Goal: Task Accomplishment & Management: Complete application form

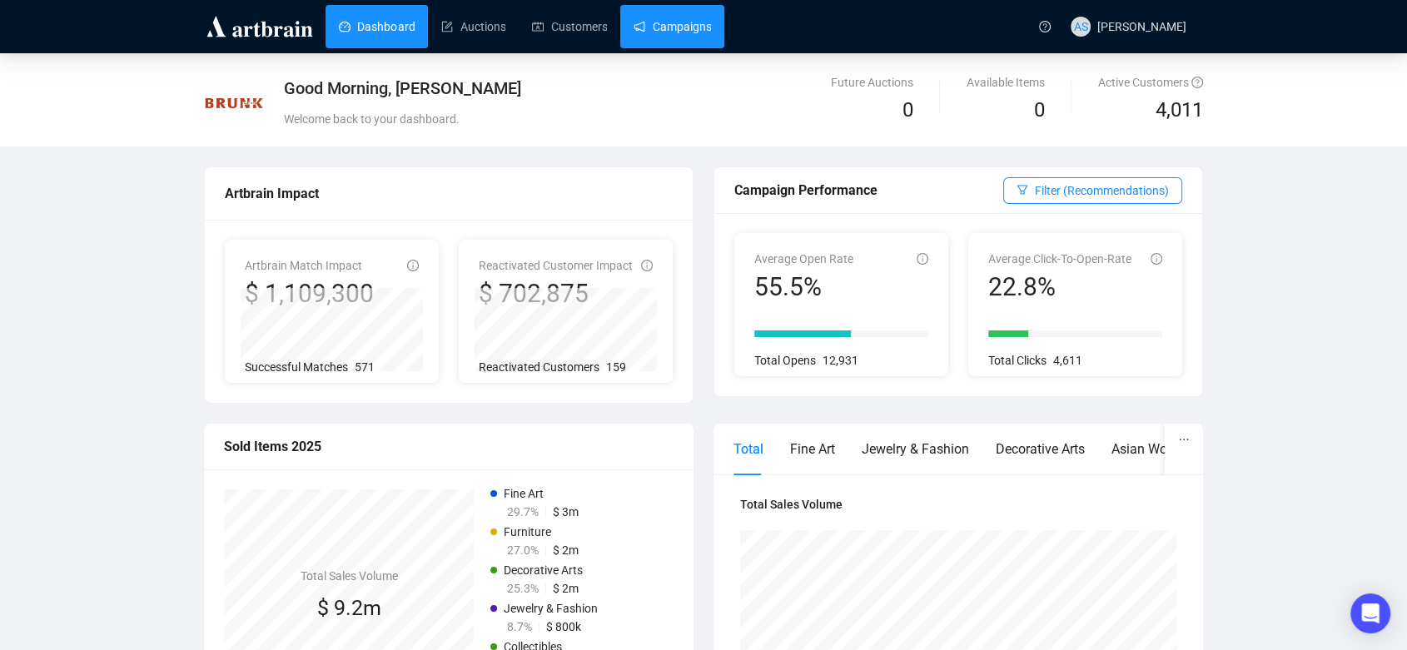
click at [633, 34] on link "Campaigns" at bounding box center [671, 26] width 77 height 43
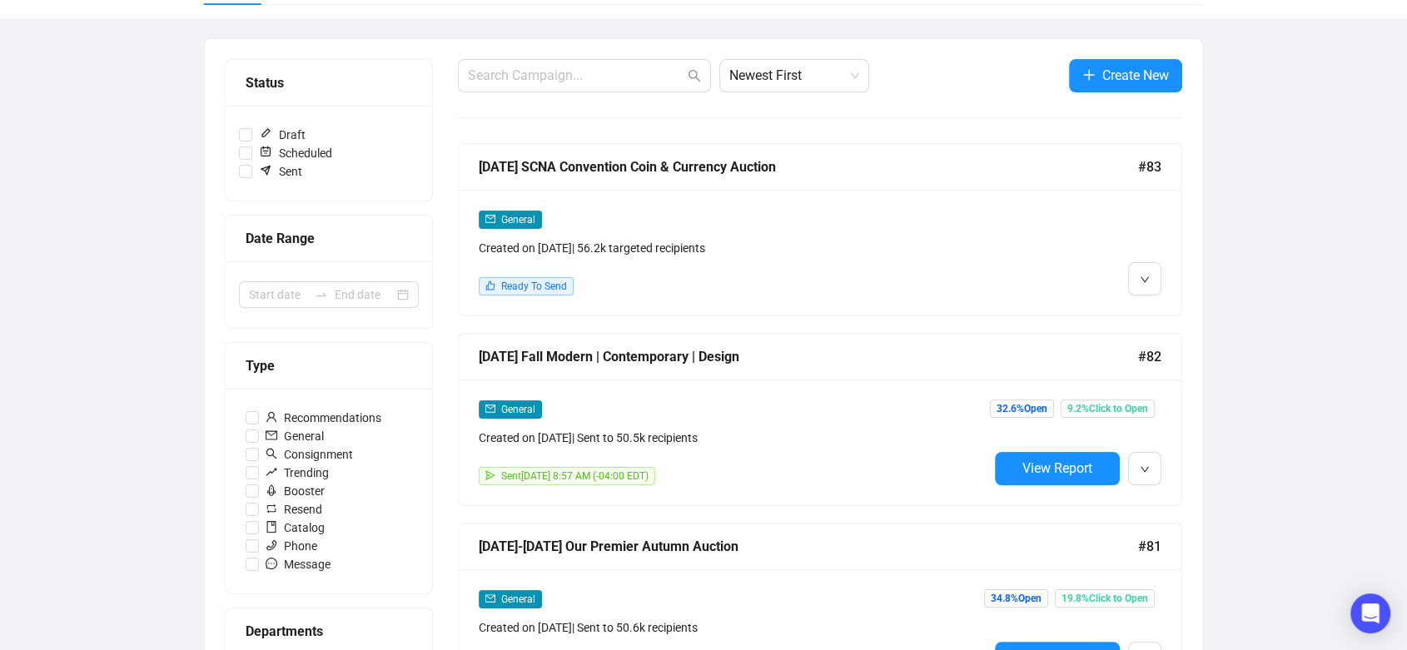
scroll to position [263, 0]
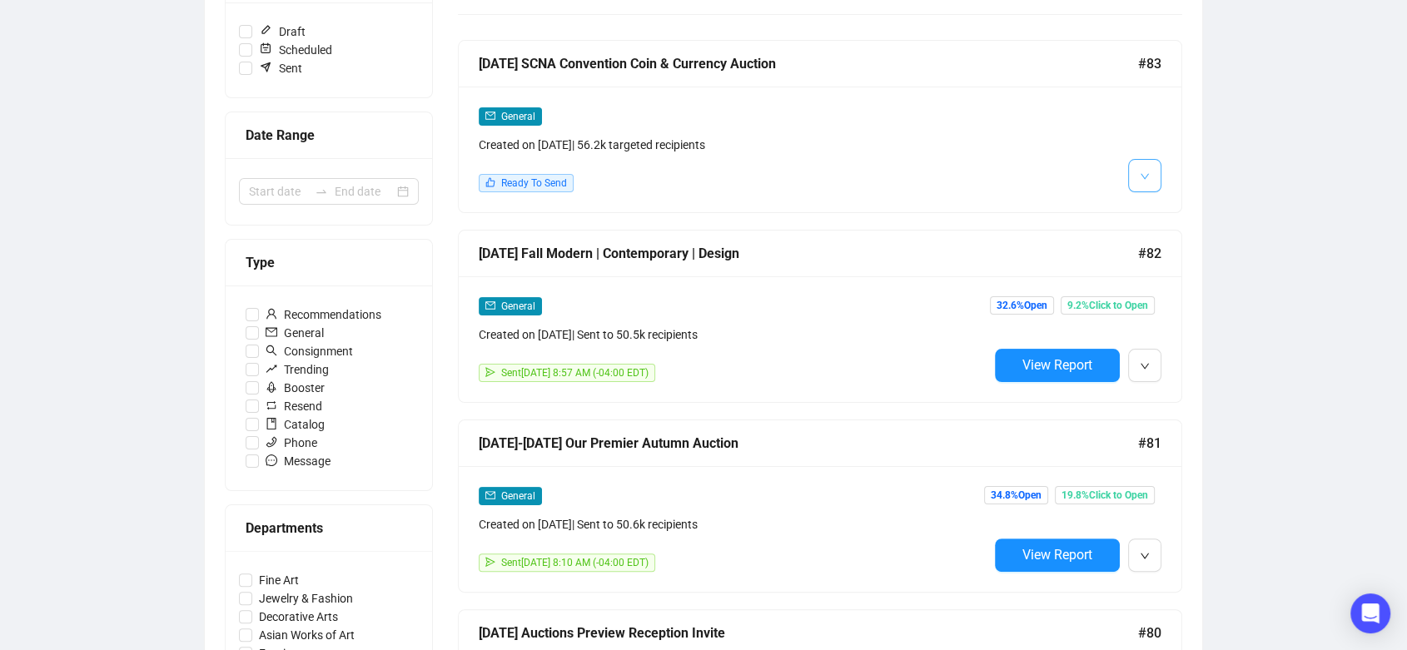
click at [1138, 173] on button "button" at bounding box center [1144, 175] width 33 height 33
click at [1147, 216] on img at bounding box center [1147, 210] width 13 height 13
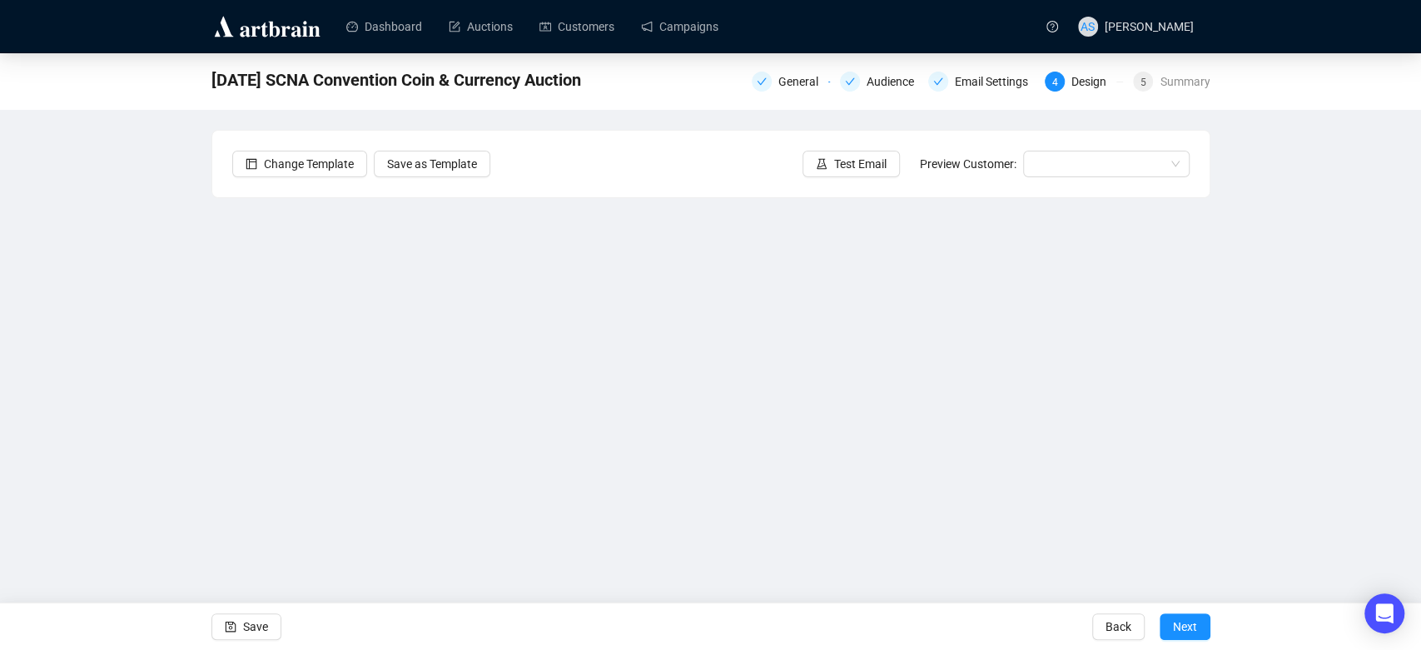
click at [1245, 455] on div "[DATE] SCNA Convention Coin & Currency Auction General Audience Email Settings …" at bounding box center [710, 333] width 1421 height 561
click at [226, 628] on icon "save" at bounding box center [231, 627] width 12 height 12
click at [861, 171] on span "Test Email" at bounding box center [860, 164] width 52 height 18
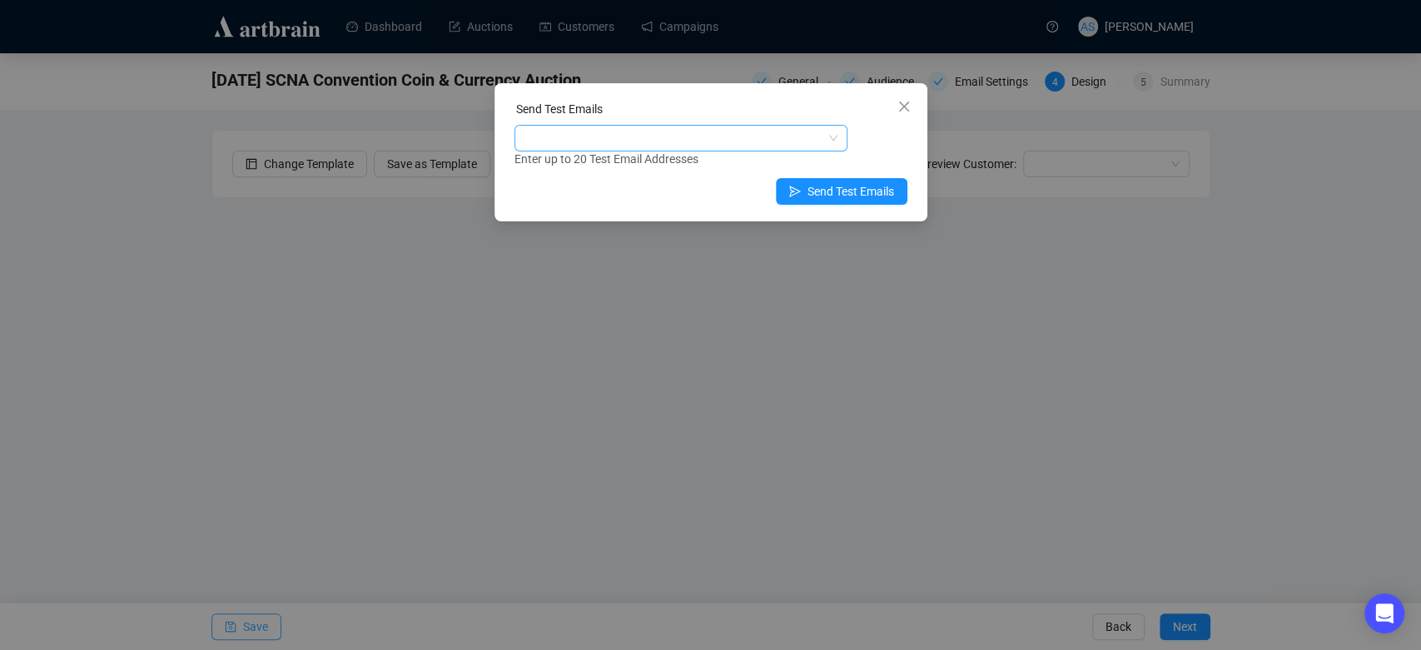
click at [705, 150] on div at bounding box center [680, 138] width 333 height 27
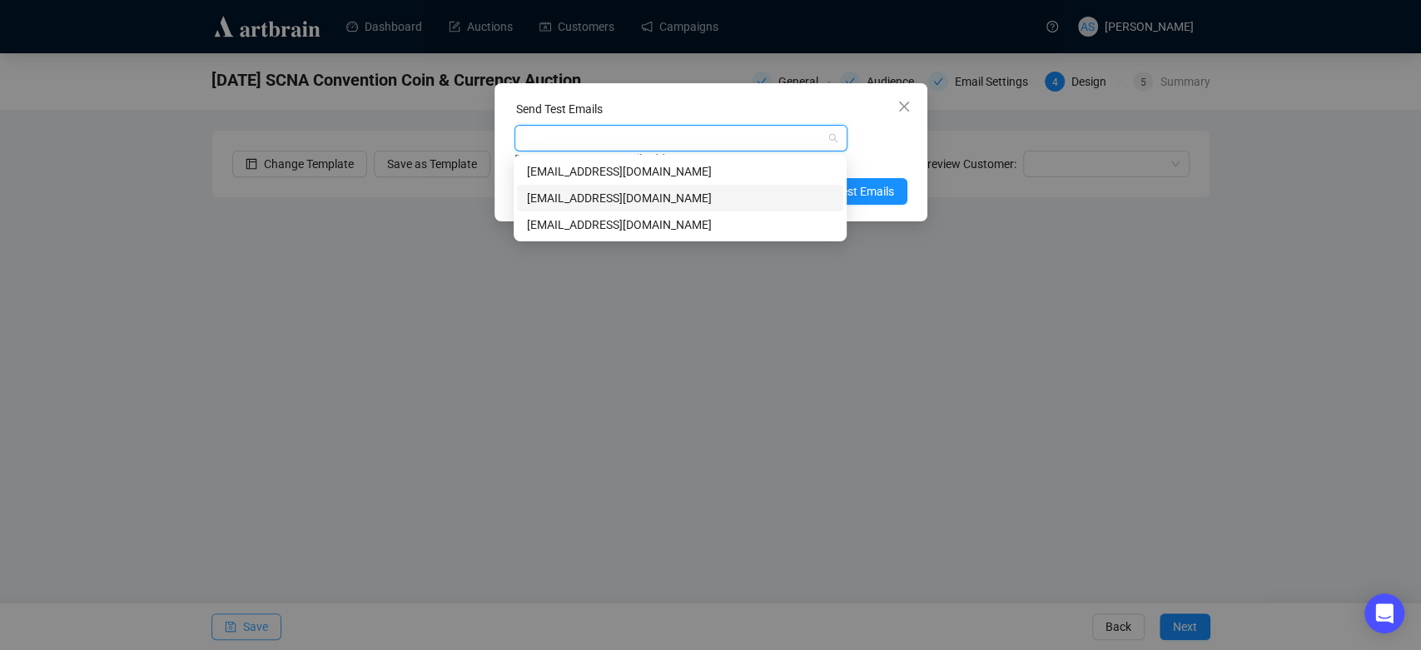
click at [686, 200] on div "[EMAIL_ADDRESS][DOMAIN_NAME]" at bounding box center [680, 198] width 306 height 18
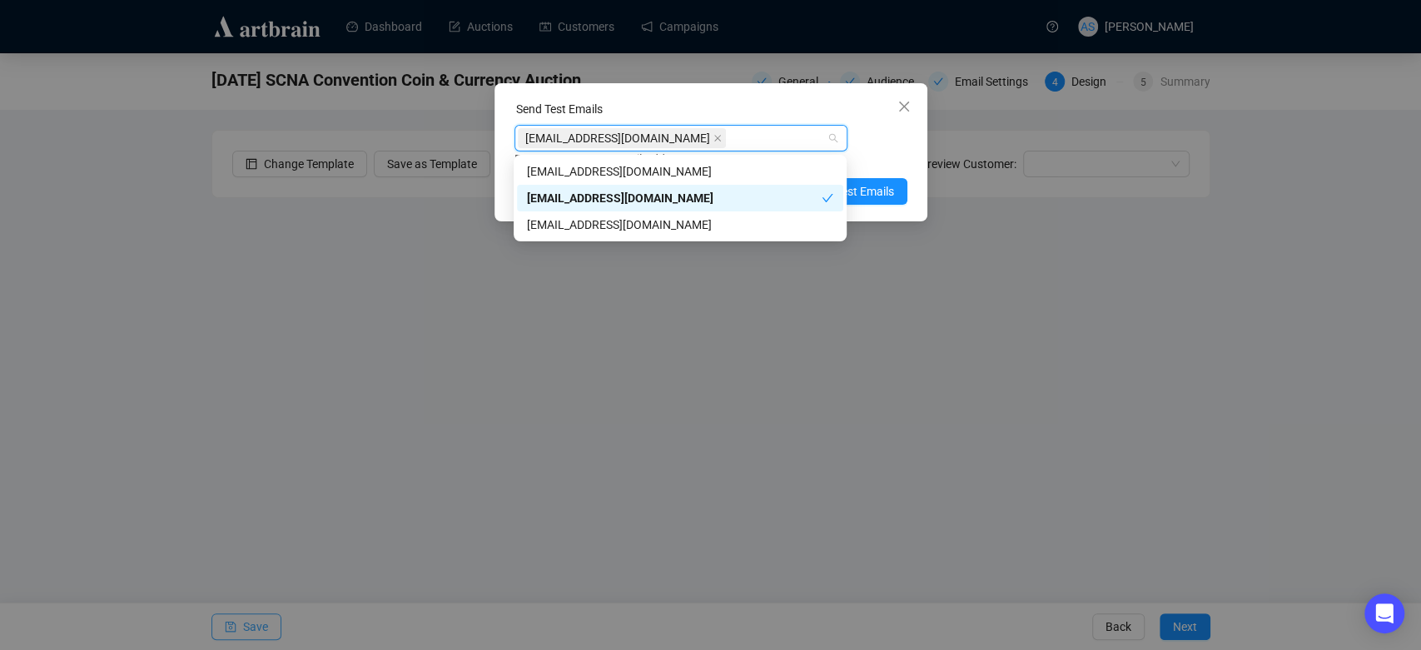
click at [911, 161] on div "Send Test Emails [EMAIL_ADDRESS][DOMAIN_NAME] Enter up to 20 Test Email Address…" at bounding box center [710, 152] width 433 height 138
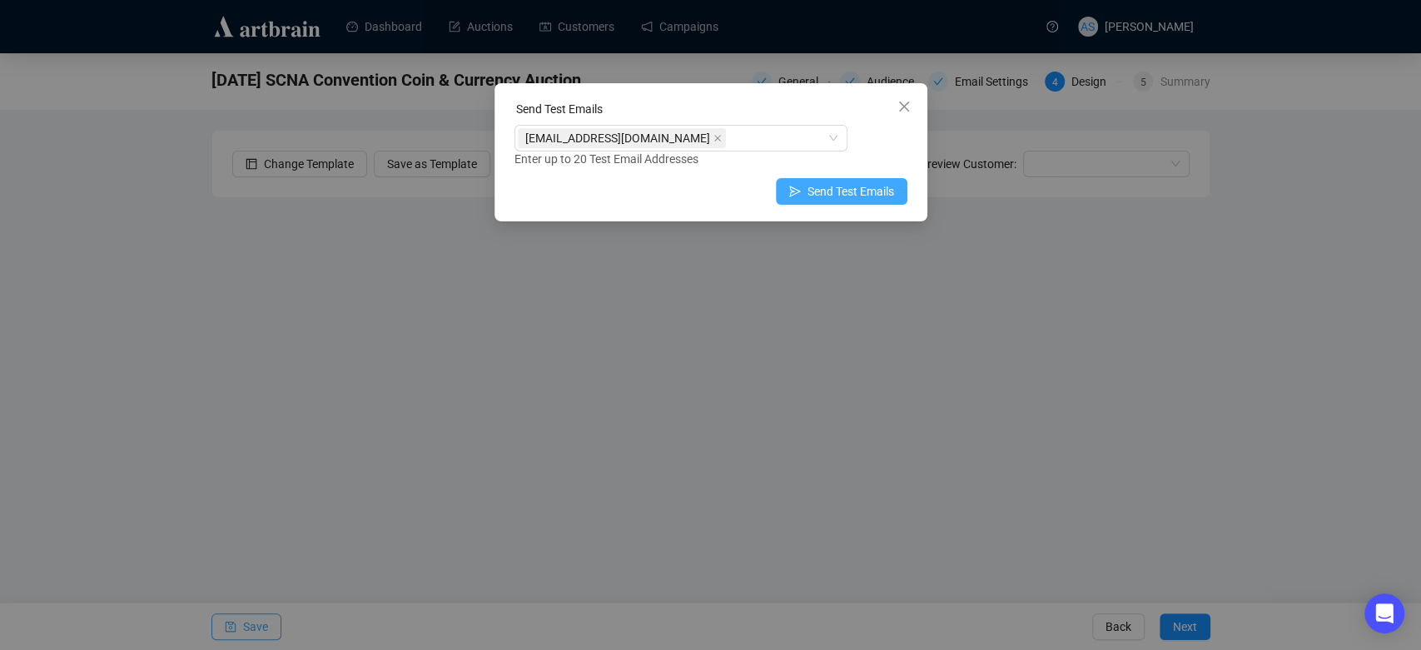
click at [867, 190] on span "Send Test Emails" at bounding box center [850, 191] width 87 height 18
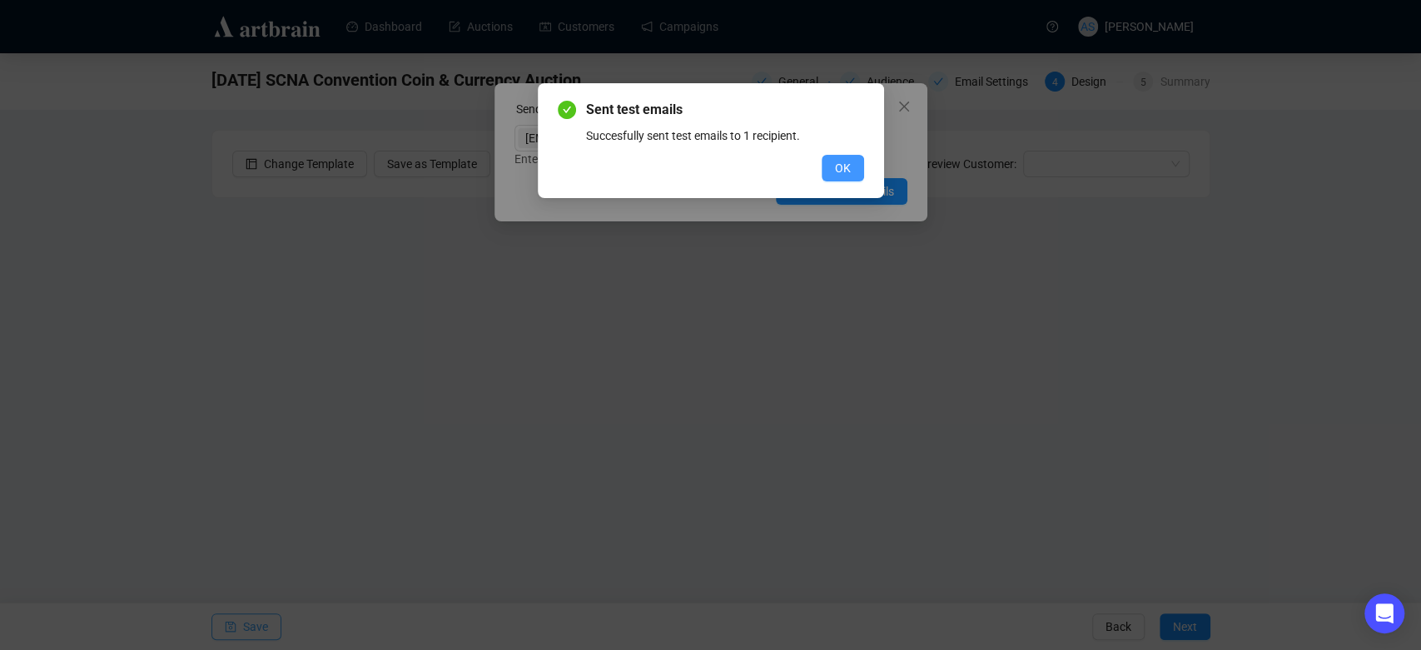
click at [846, 169] on span "OK" at bounding box center [843, 168] width 16 height 18
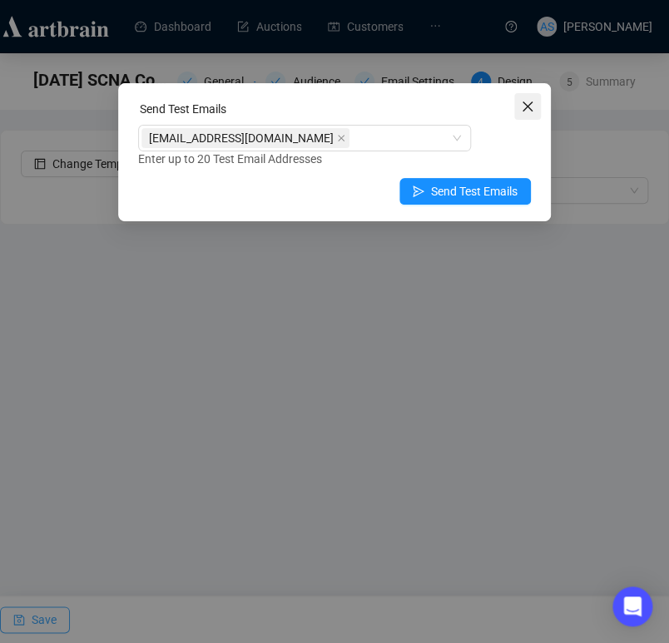
click at [533, 109] on icon "close" at bounding box center [527, 106] width 13 height 13
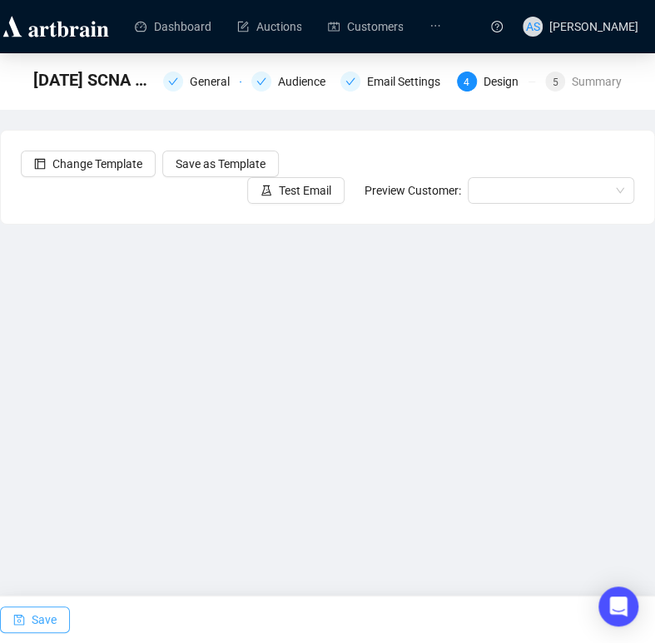
click at [27, 628] on button "Save" at bounding box center [35, 620] width 70 height 27
click at [27, 619] on button "Save" at bounding box center [35, 620] width 70 height 27
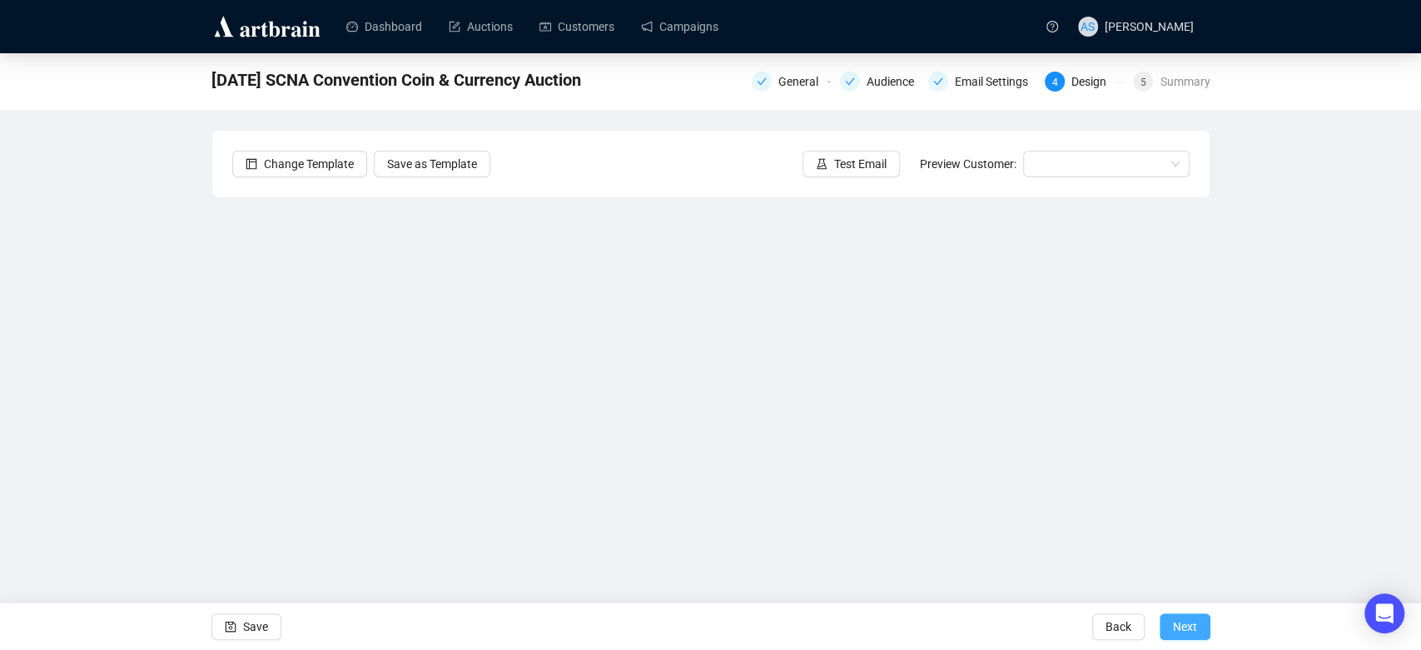
click at [1192, 615] on span "Next" at bounding box center [1185, 626] width 24 height 47
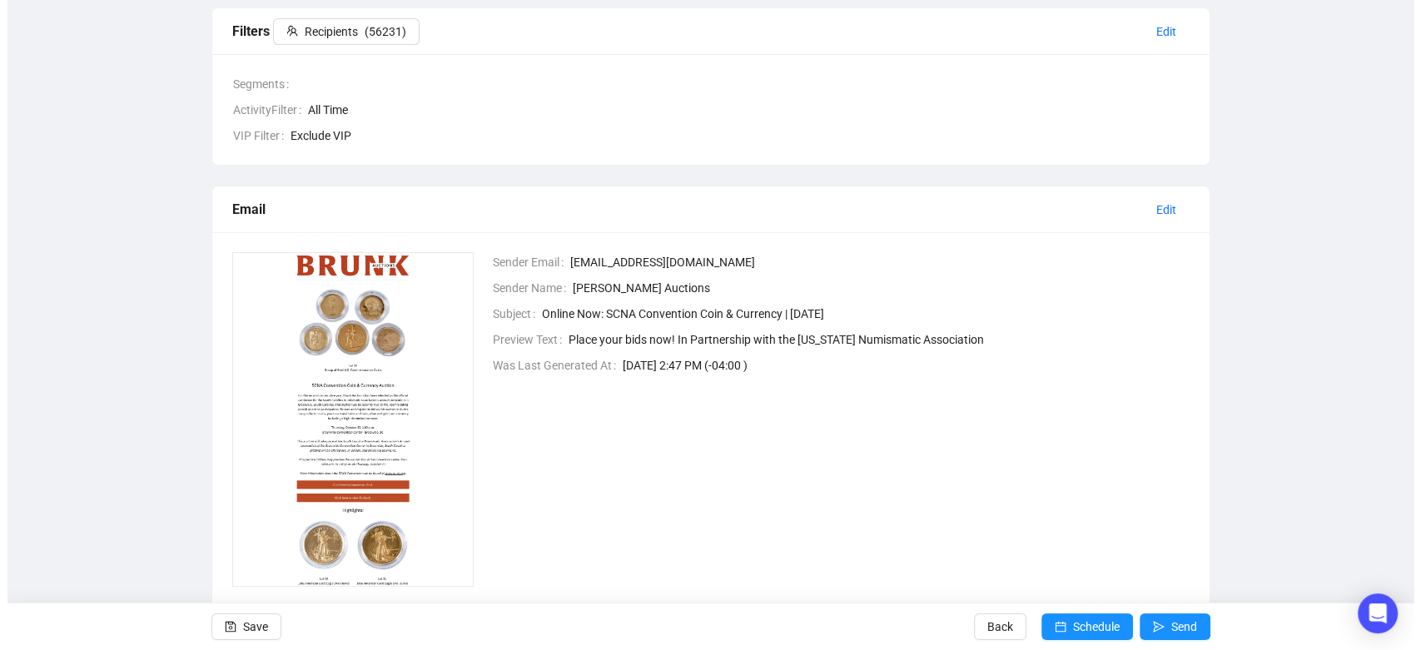
scroll to position [248, 0]
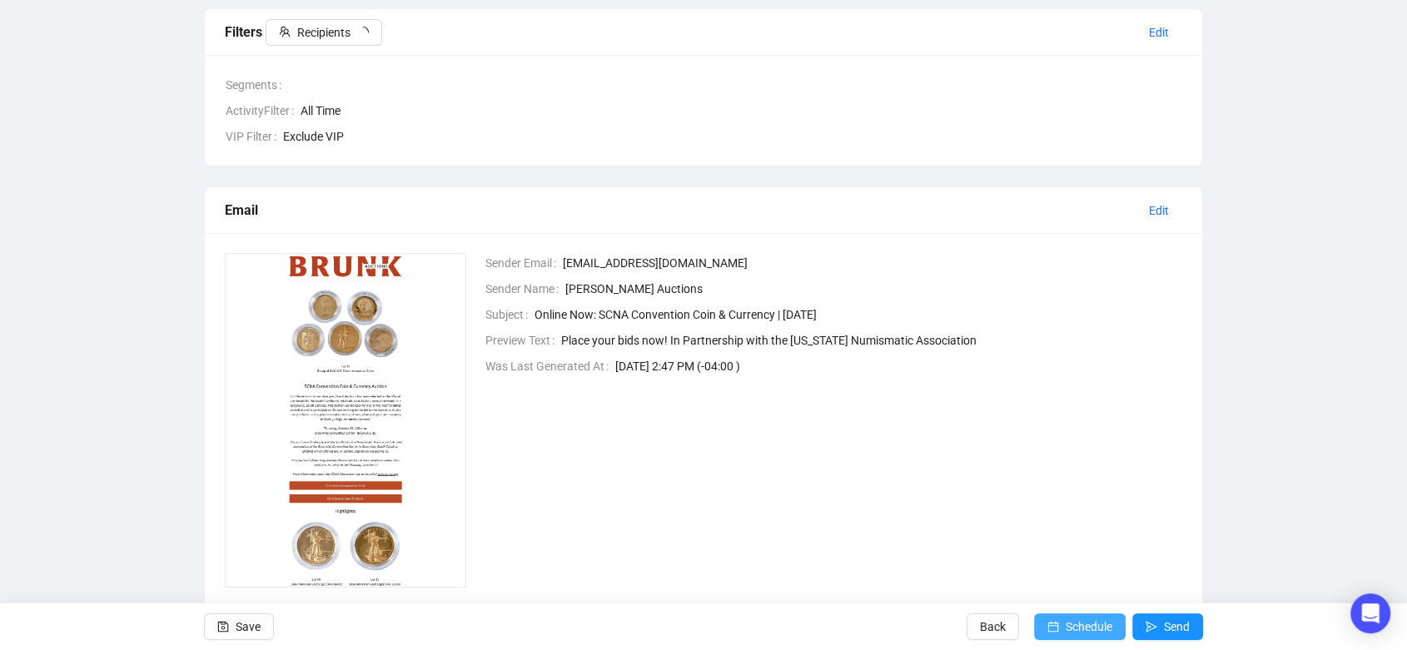
click at [1074, 635] on span "Schedule" at bounding box center [1088, 626] width 47 height 47
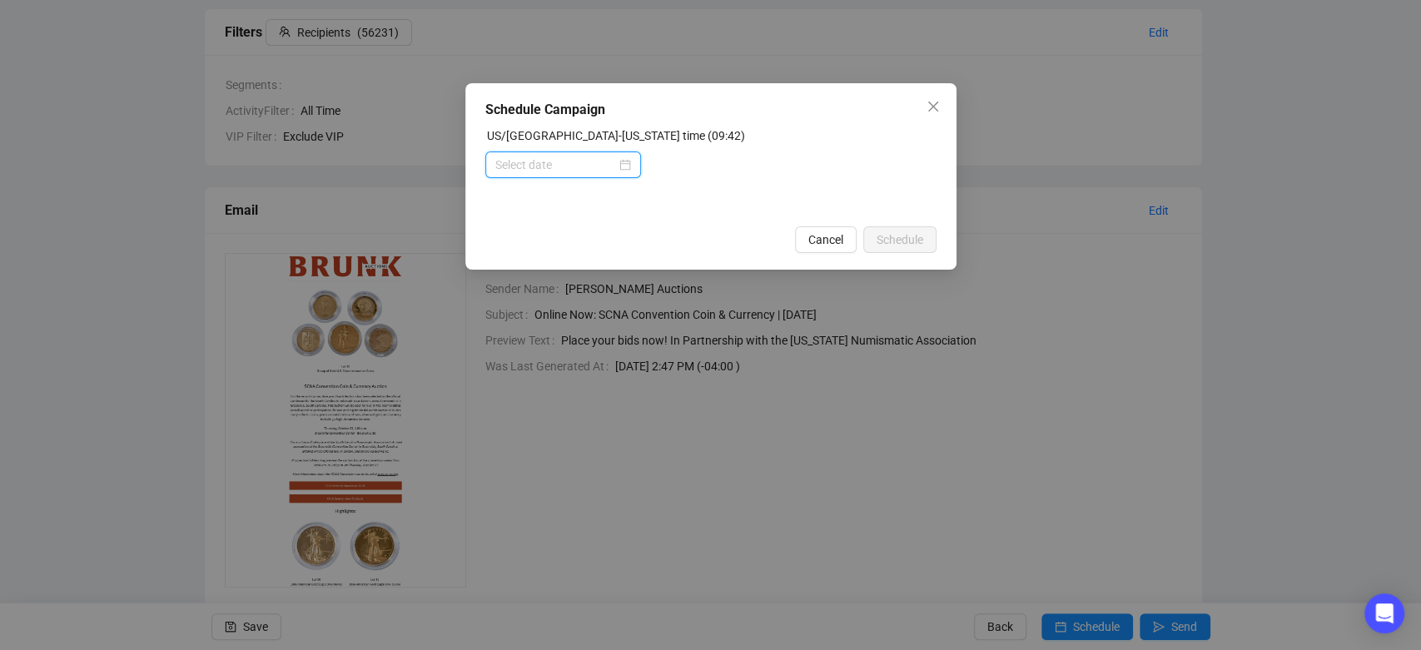
click at [607, 171] on input at bounding box center [555, 165] width 121 height 18
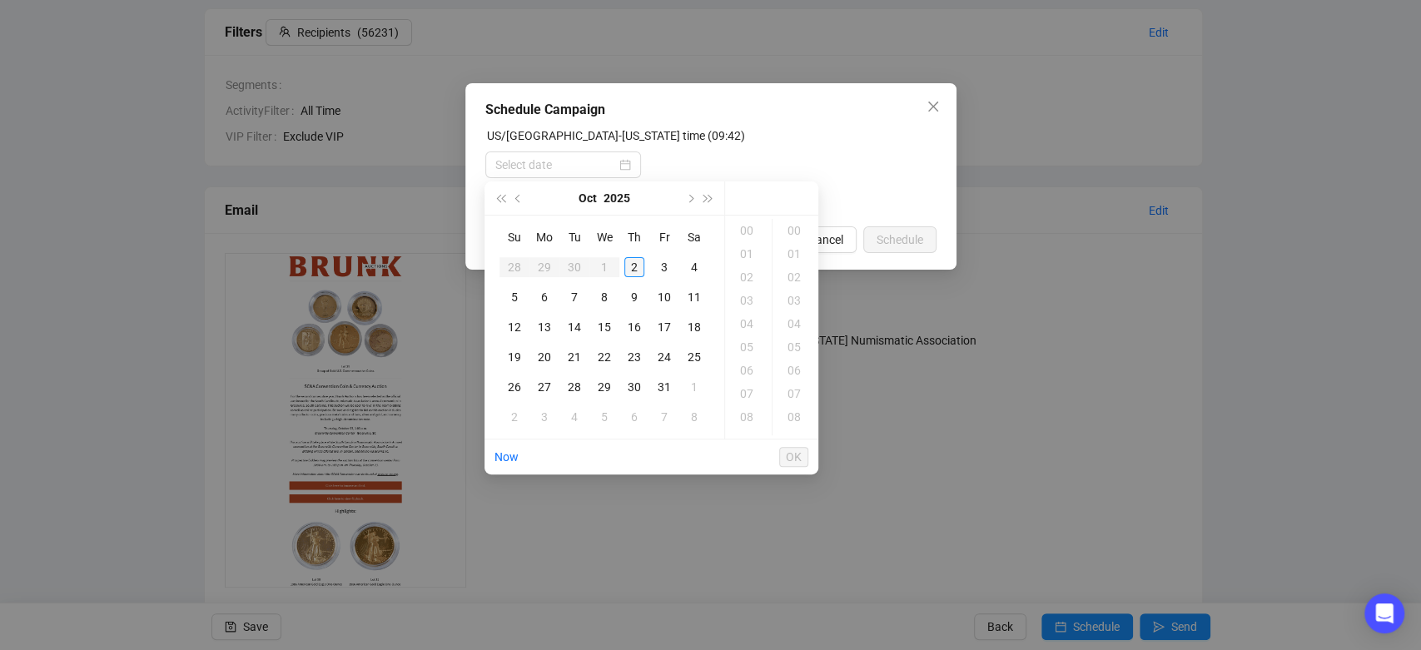
click at [633, 266] on div "2" at bounding box center [634, 267] width 20 height 20
click at [746, 230] on div "10" at bounding box center [748, 230] width 40 height 23
click at [796, 283] on div "15" at bounding box center [796, 277] width 40 height 23
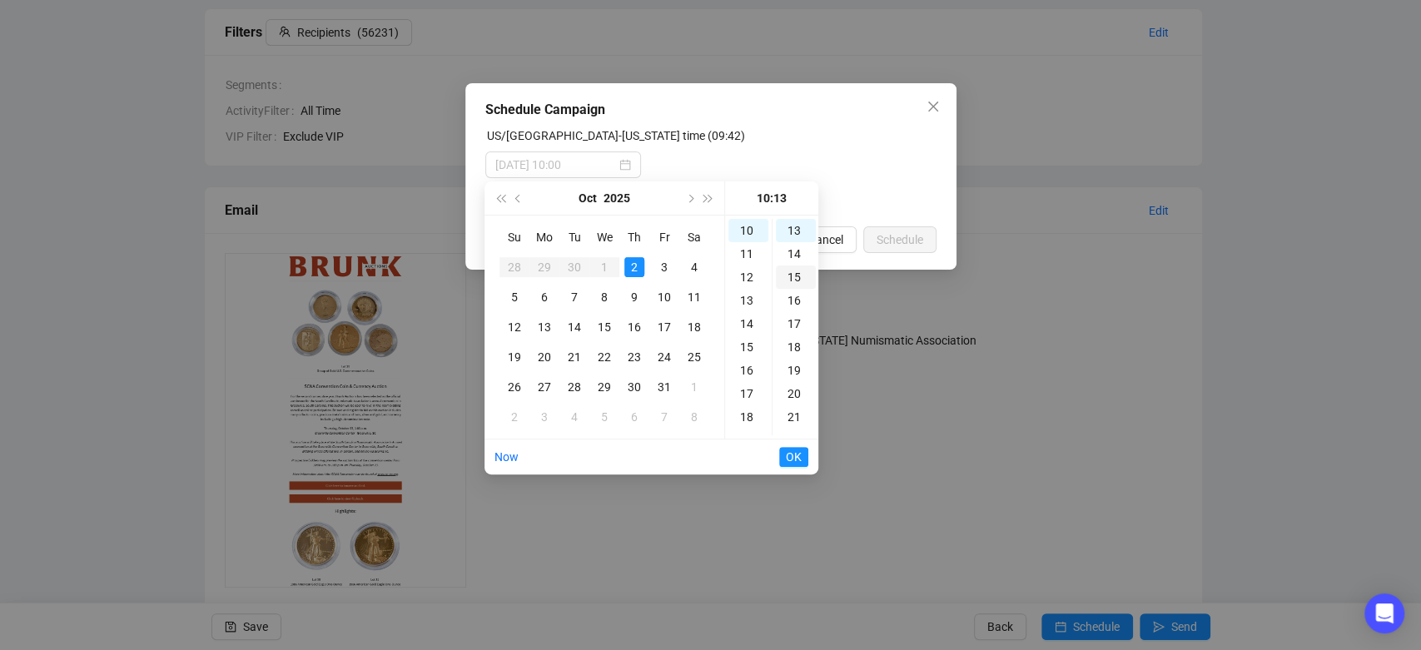
type input "[DATE] 10:15"
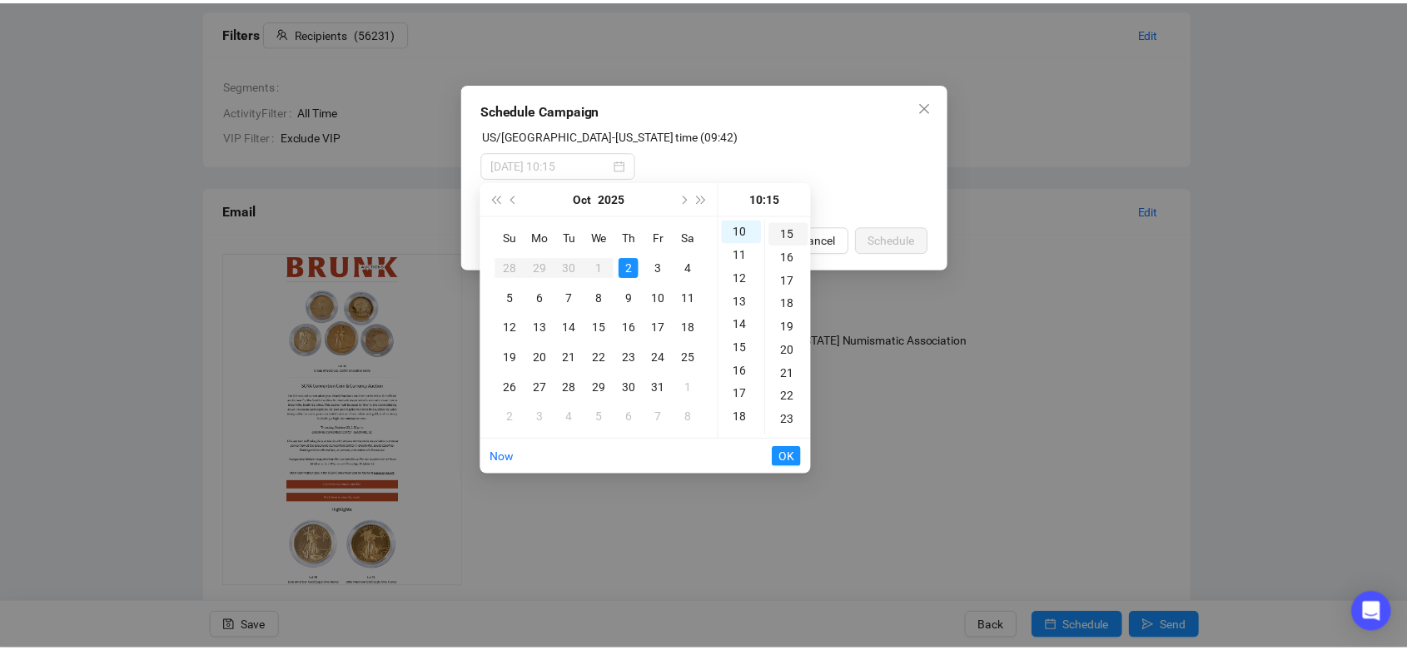
scroll to position [350, 0]
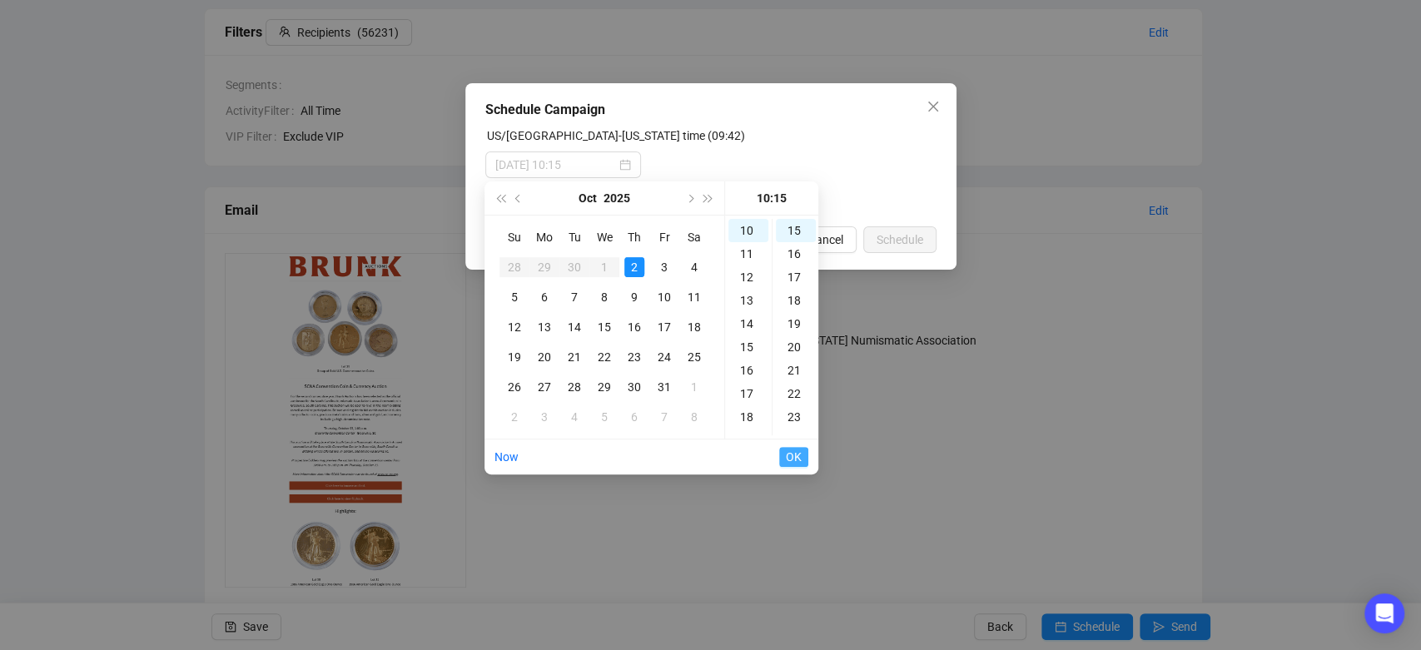
click at [784, 460] on button "OK" at bounding box center [793, 457] width 29 height 20
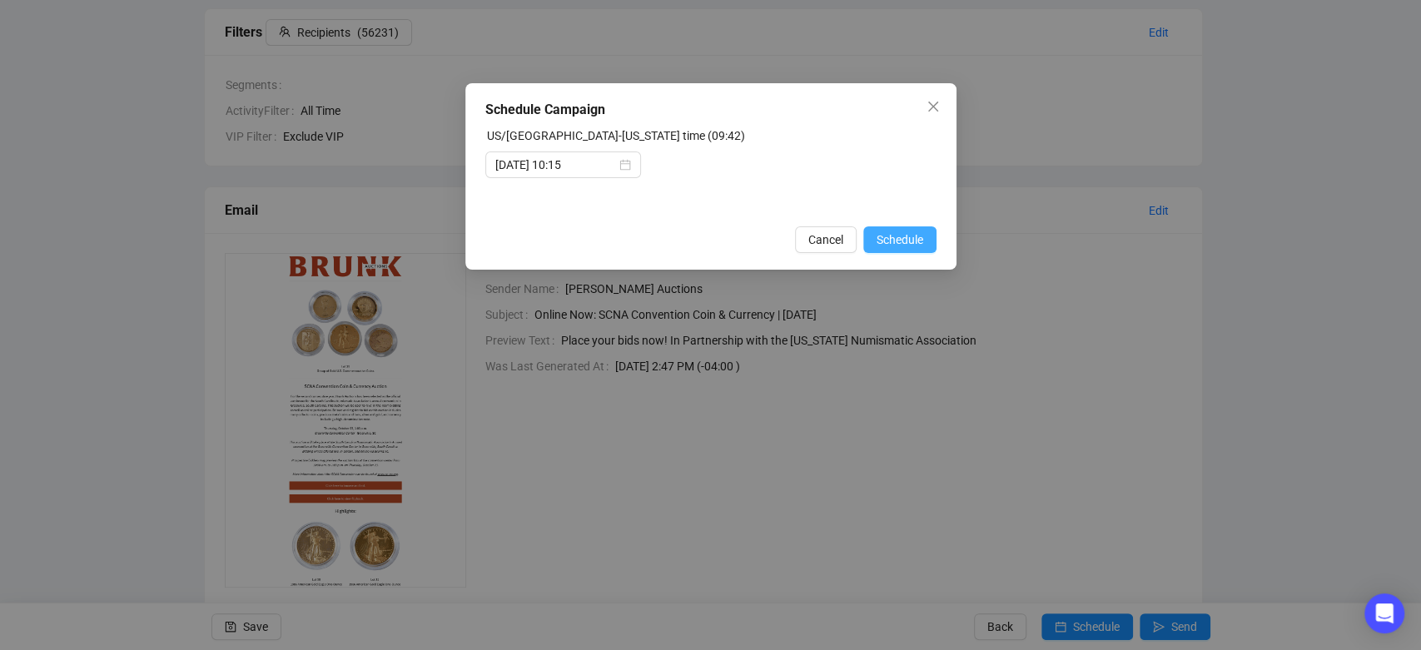
click at [883, 250] on button "Schedule" at bounding box center [899, 239] width 73 height 27
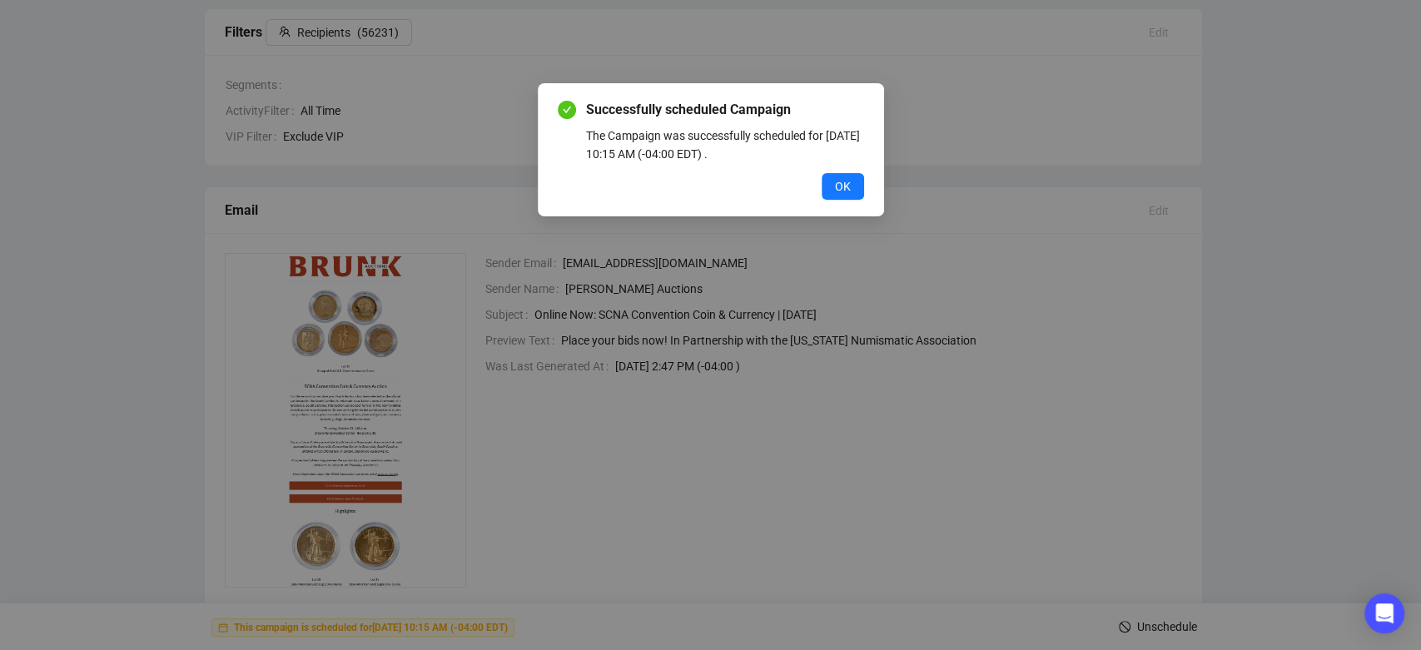
click at [829, 195] on button "OK" at bounding box center [842, 186] width 42 height 27
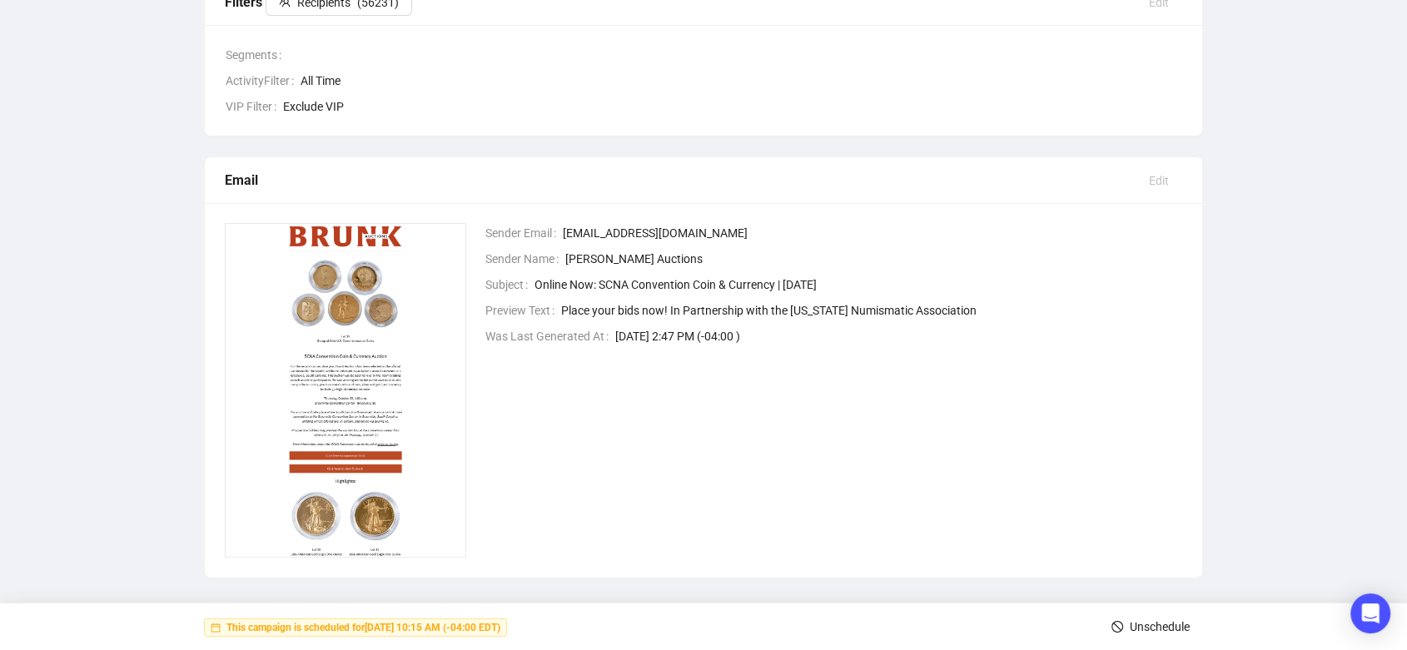
scroll to position [275, 0]
